Goal: Task Accomplishment & Management: Use online tool/utility

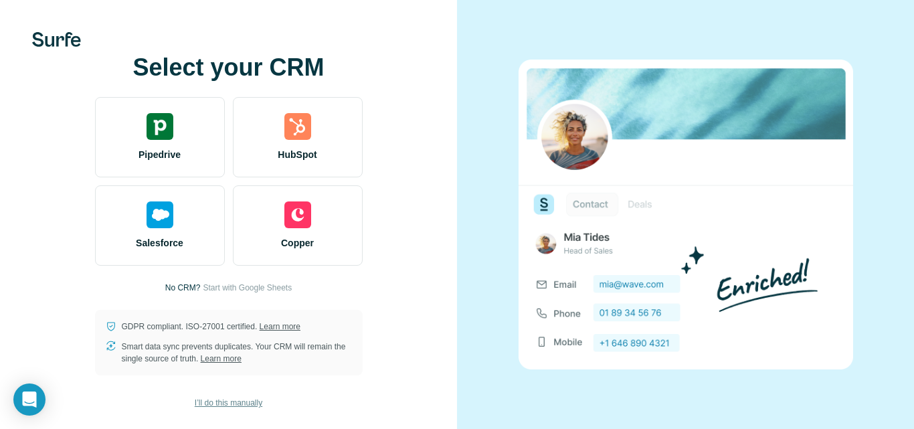
click at [245, 403] on span "I’ll do this manually" at bounding box center [229, 403] width 68 height 12
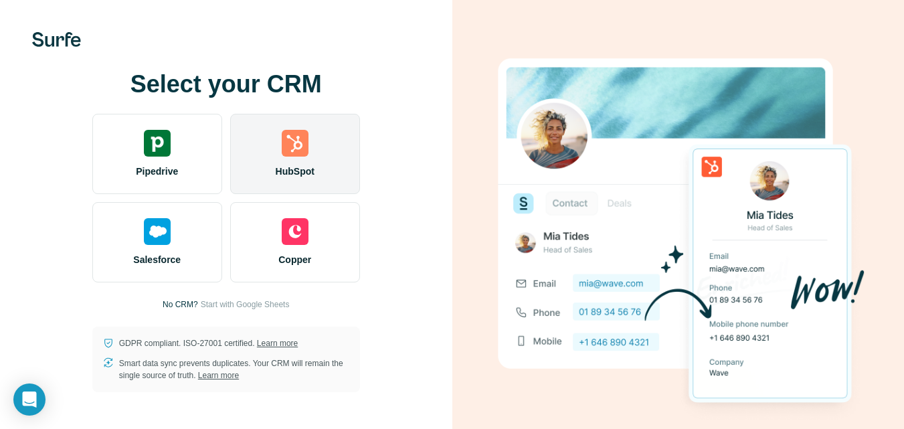
click at [287, 161] on div "HubSpot" at bounding box center [295, 154] width 130 height 80
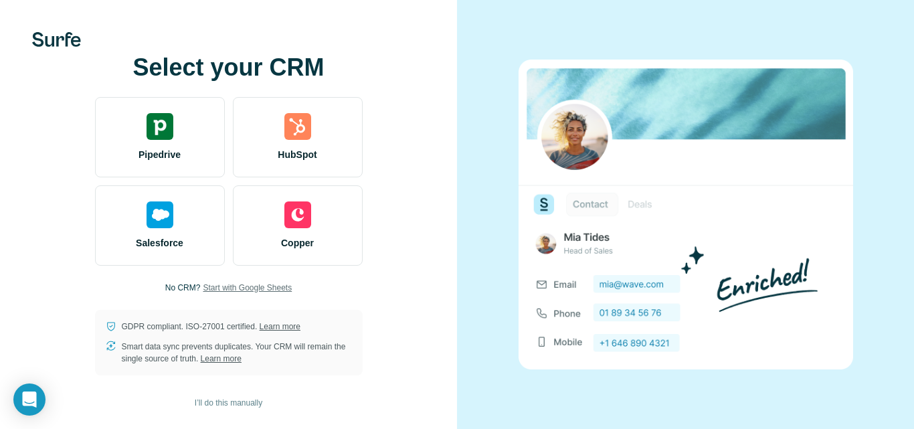
click at [253, 289] on span "Start with Google Sheets" at bounding box center [247, 288] width 89 height 12
click at [773, 27] on div at bounding box center [685, 214] width 457 height 429
click at [254, 288] on span "Start with Google Sheets" at bounding box center [247, 288] width 89 height 12
